Goal: Find specific page/section: Find specific page/section

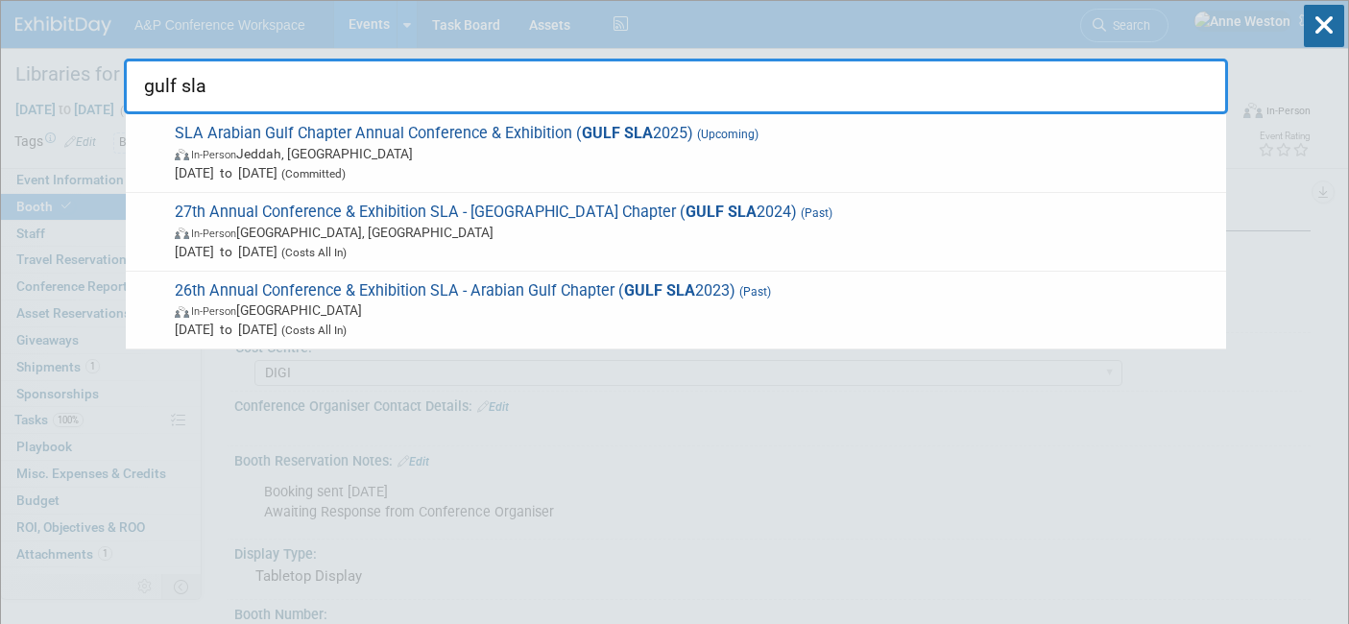
select select "DIGI"
click at [1324, 22] on icon at bounding box center [1324, 26] width 40 height 42
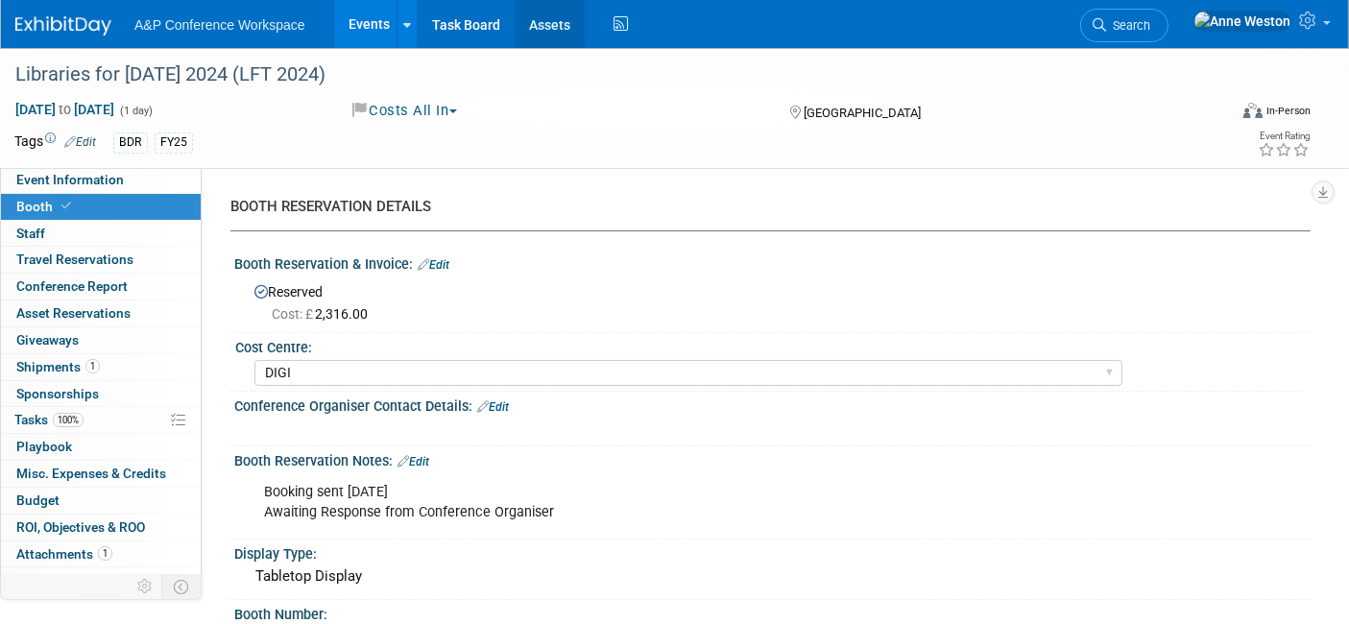
click at [548, 31] on link "Assets" at bounding box center [550, 24] width 70 height 48
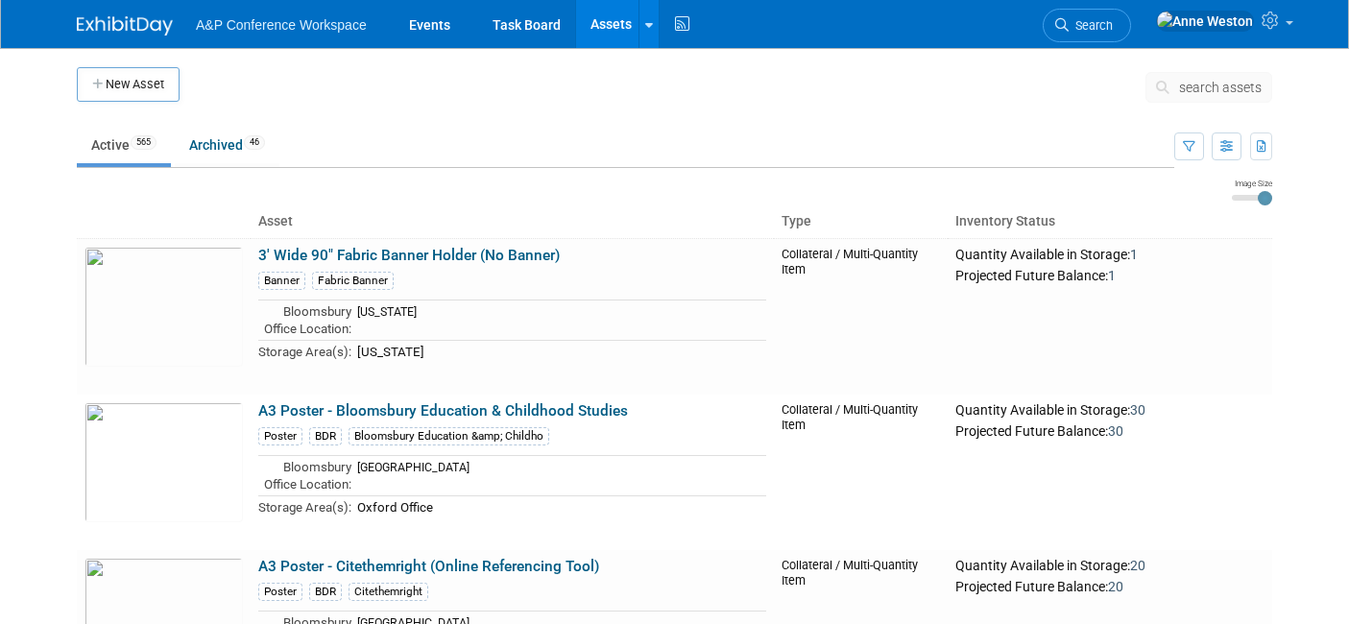
click at [1206, 91] on span "search assets" at bounding box center [1220, 87] width 83 height 15
click at [1193, 83] on span "search assets" at bounding box center [1220, 87] width 83 height 15
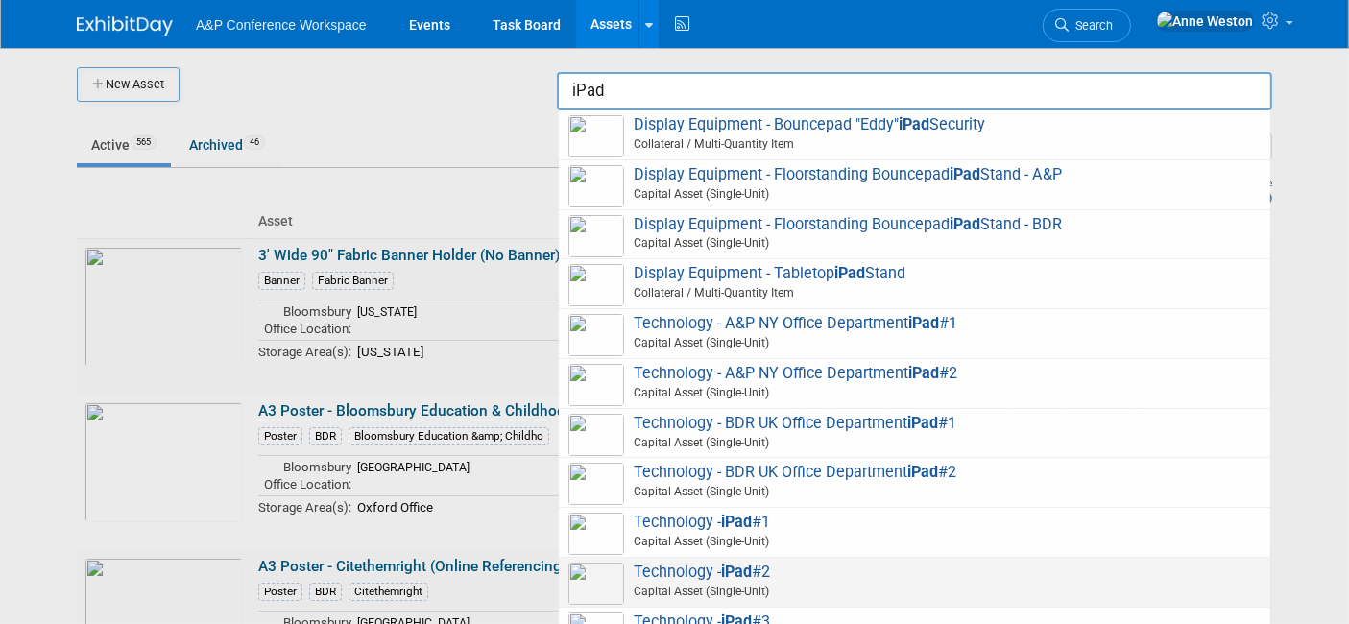
scroll to position [61, 0]
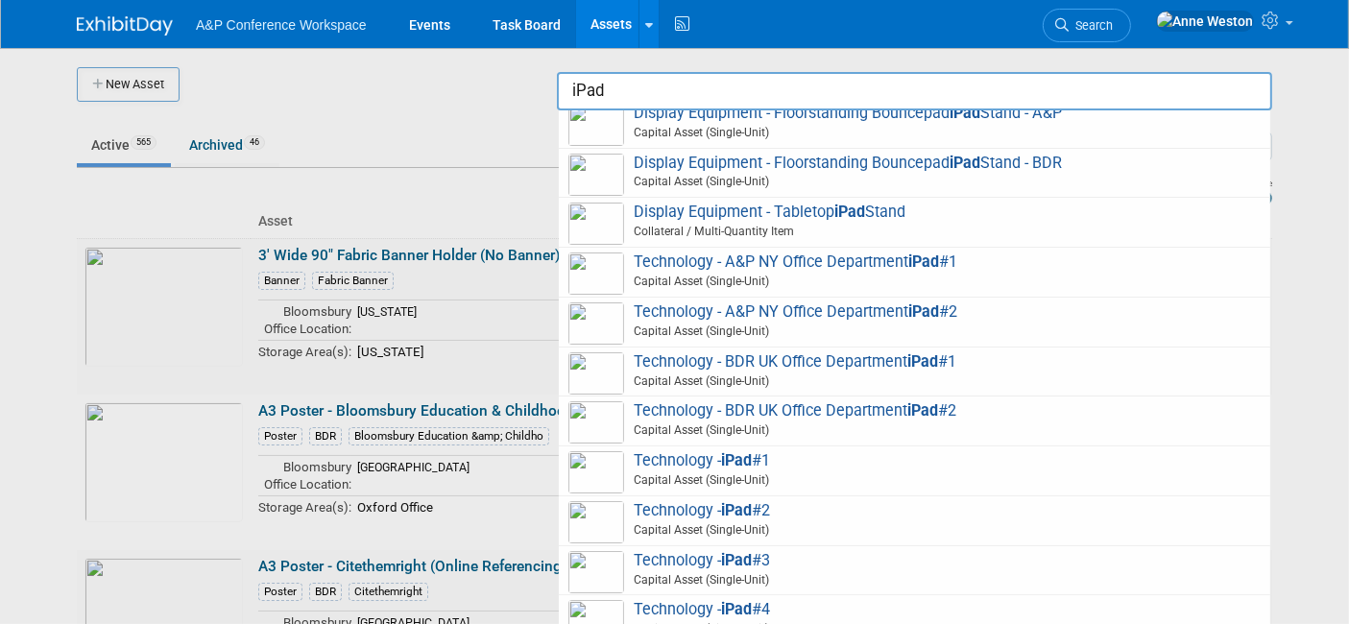
type input "iPad"
click at [675, 286] on div at bounding box center [675, 312] width 0 height 624
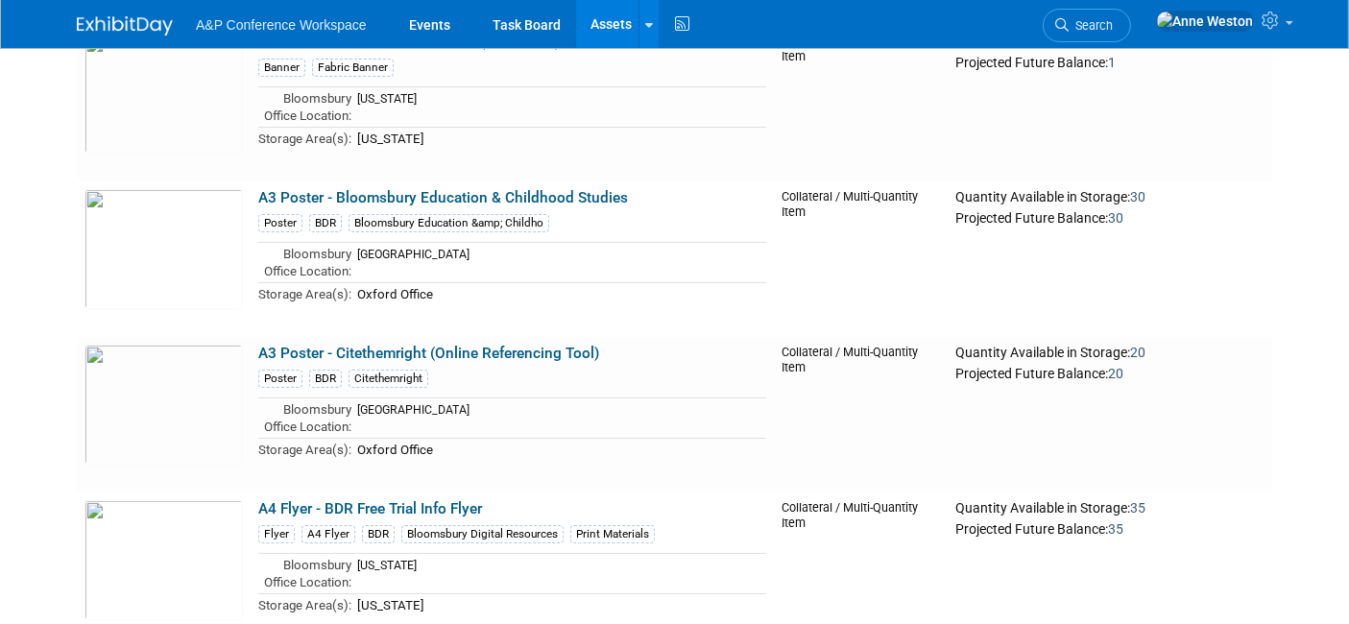
scroll to position [0, 0]
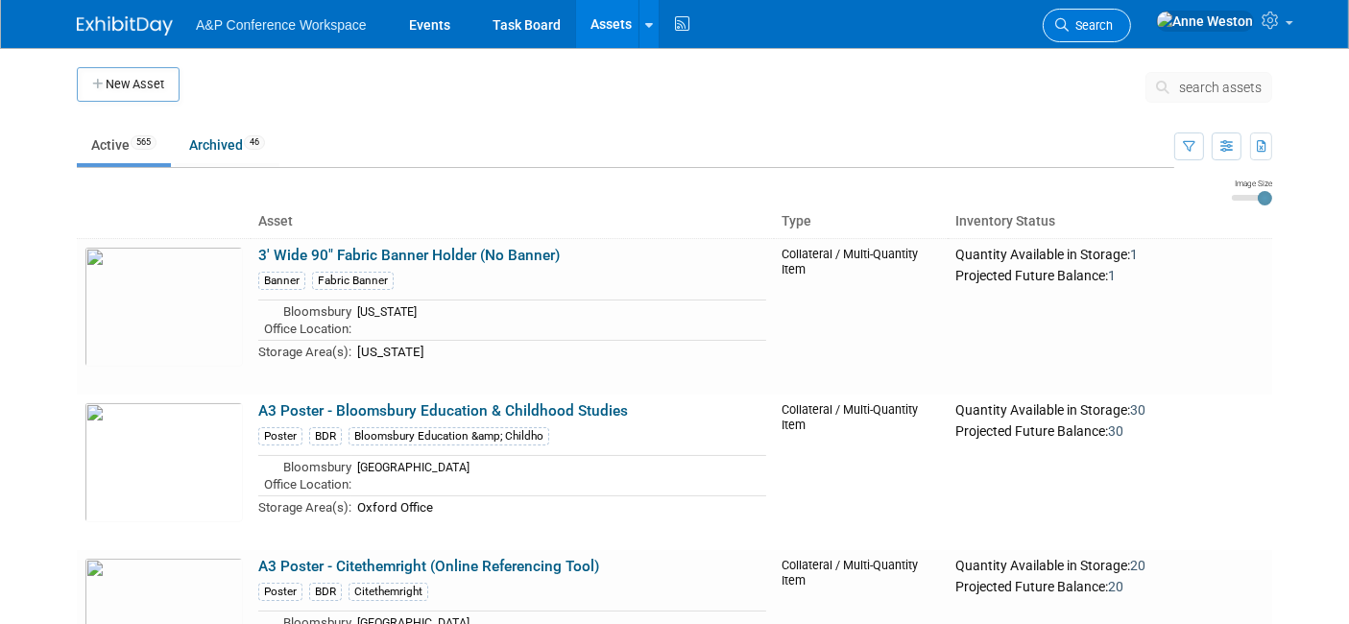
click at [1131, 34] on link "Search" at bounding box center [1087, 26] width 88 height 34
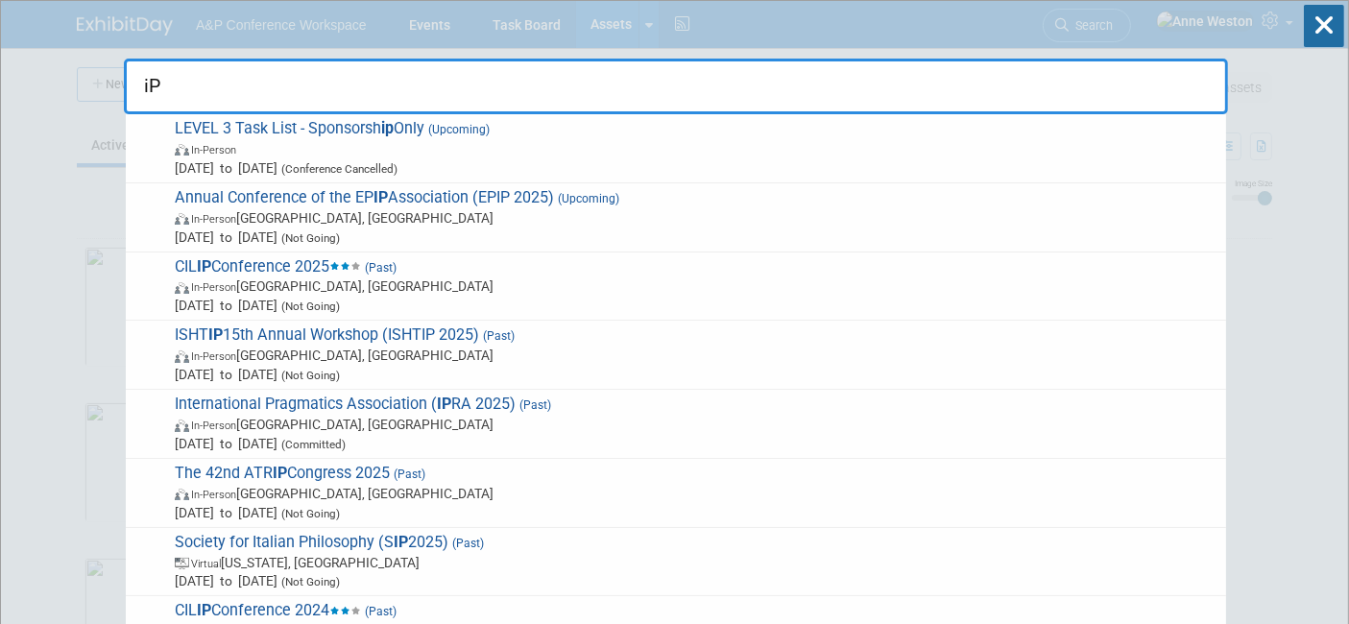
type input "i"
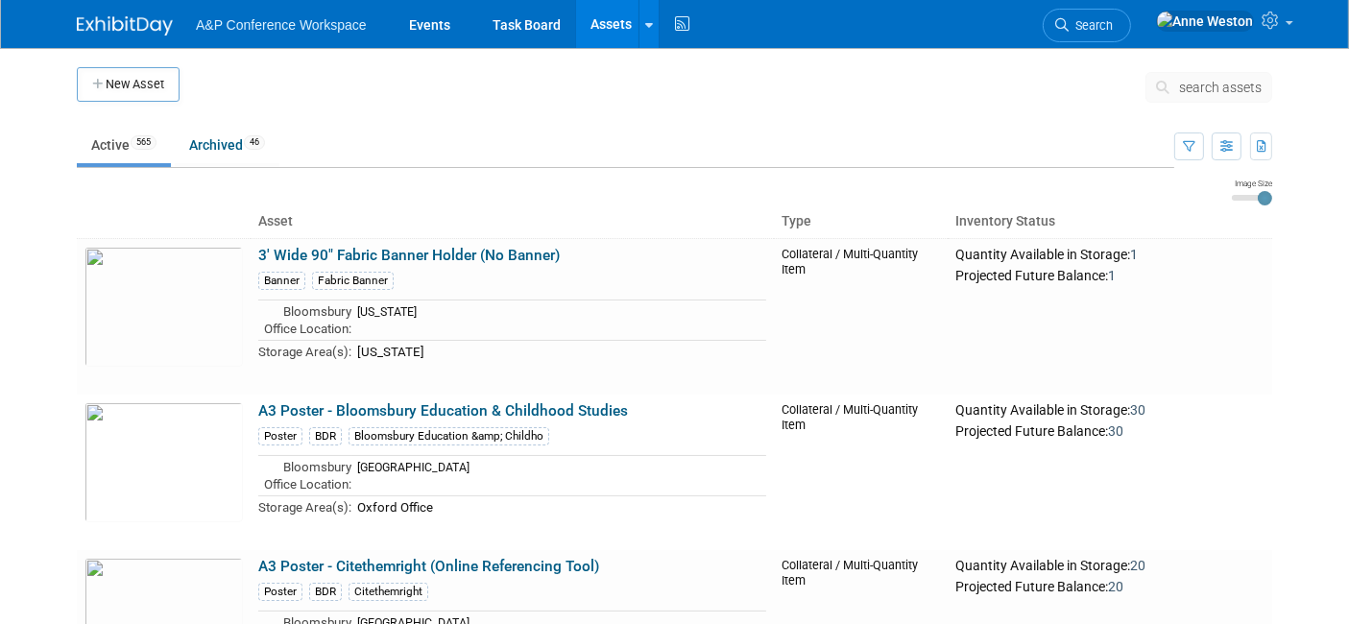
click at [1189, 83] on span "search assets" at bounding box center [1220, 87] width 83 height 15
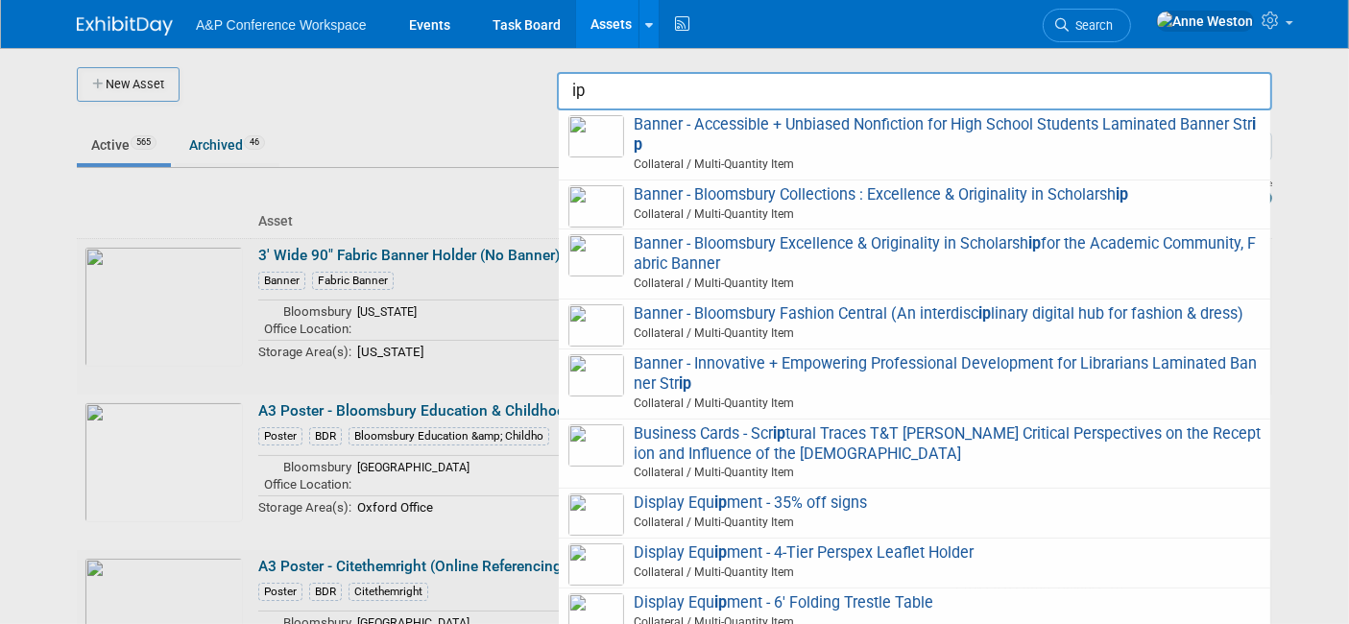
type input "i"
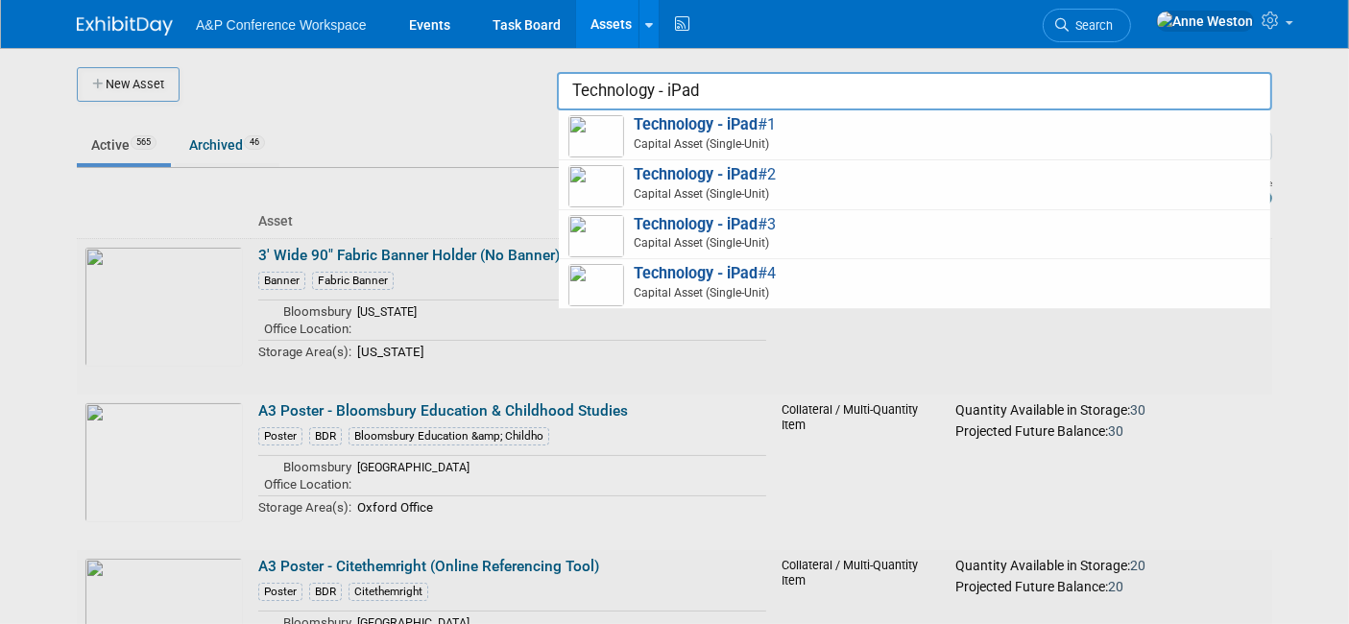
type input "Technology - iPad"
click at [675, 380] on div at bounding box center [675, 312] width 0 height 624
